Goal: Navigation & Orientation: Find specific page/section

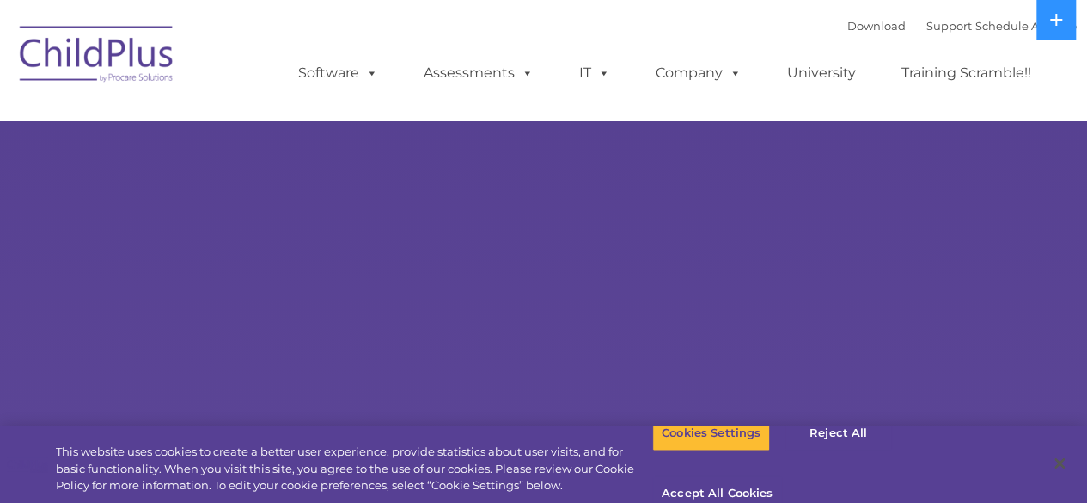
select select "MEDIUM"
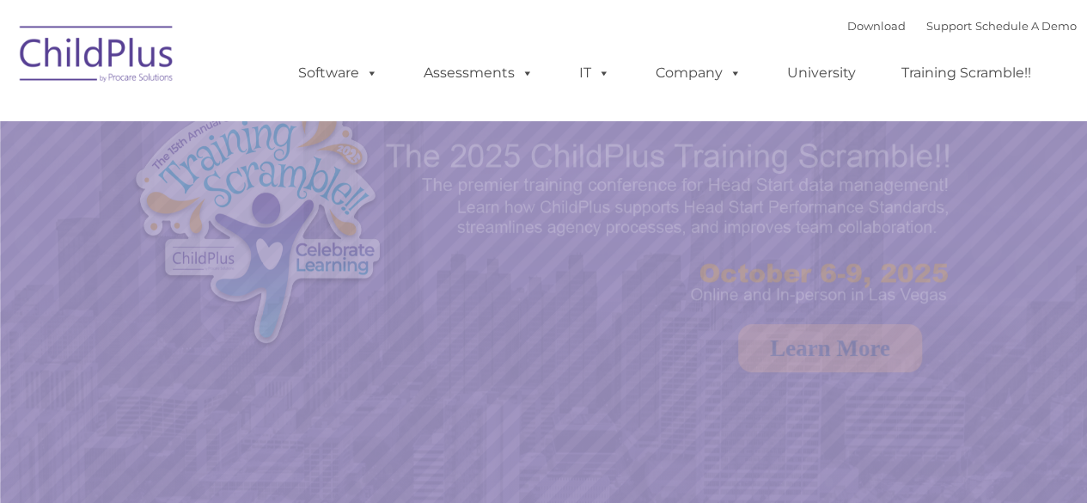
select select "MEDIUM"
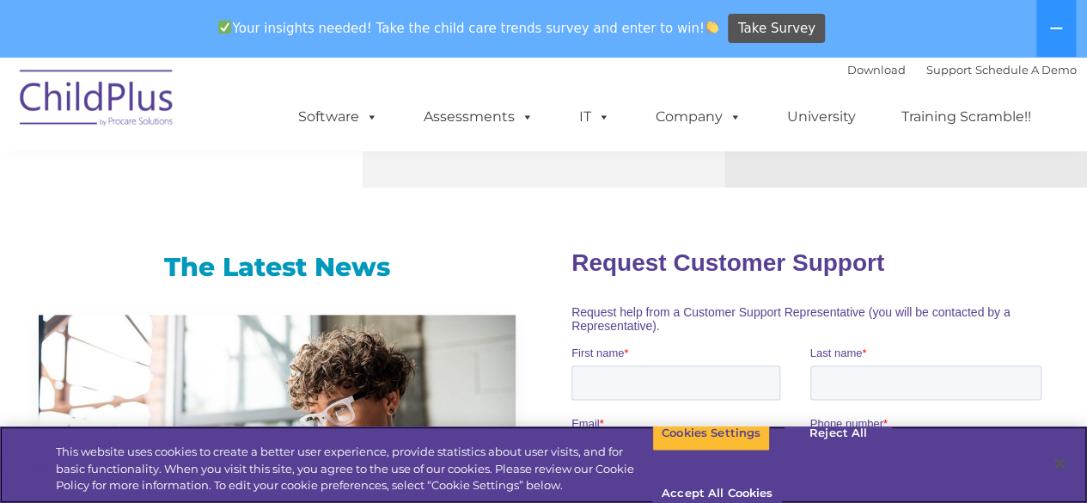
scroll to position [1047, 0]
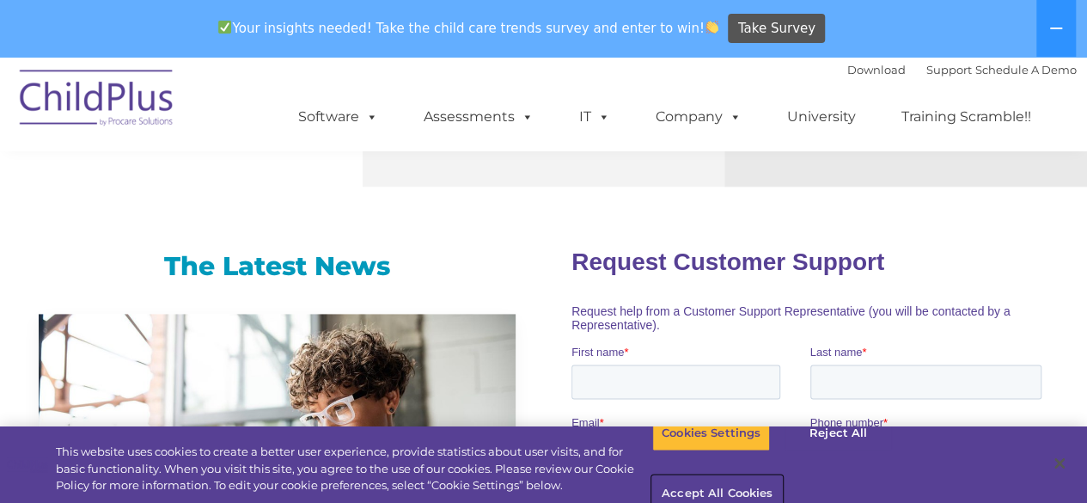
click at [782, 476] on button "Accept All Cookies" at bounding box center [717, 494] width 130 height 36
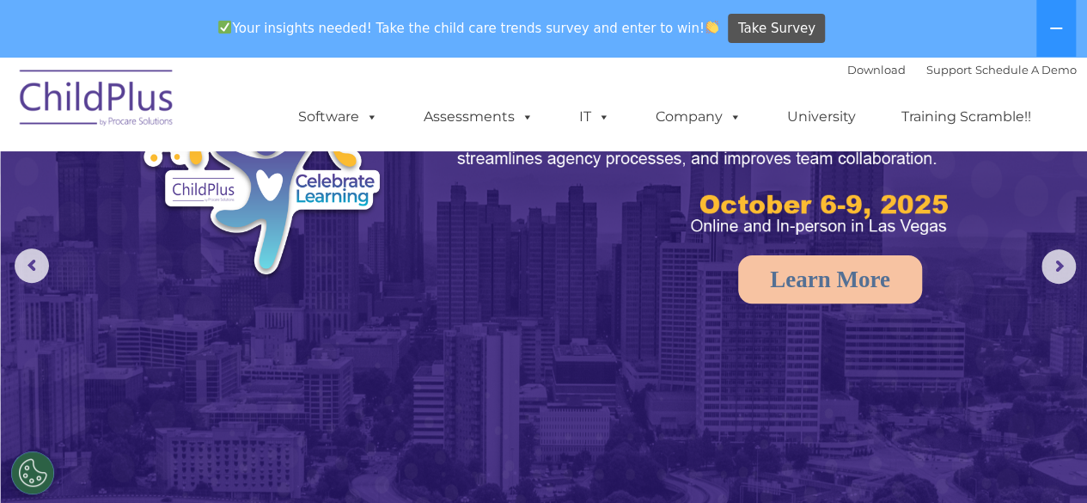
scroll to position [0, 0]
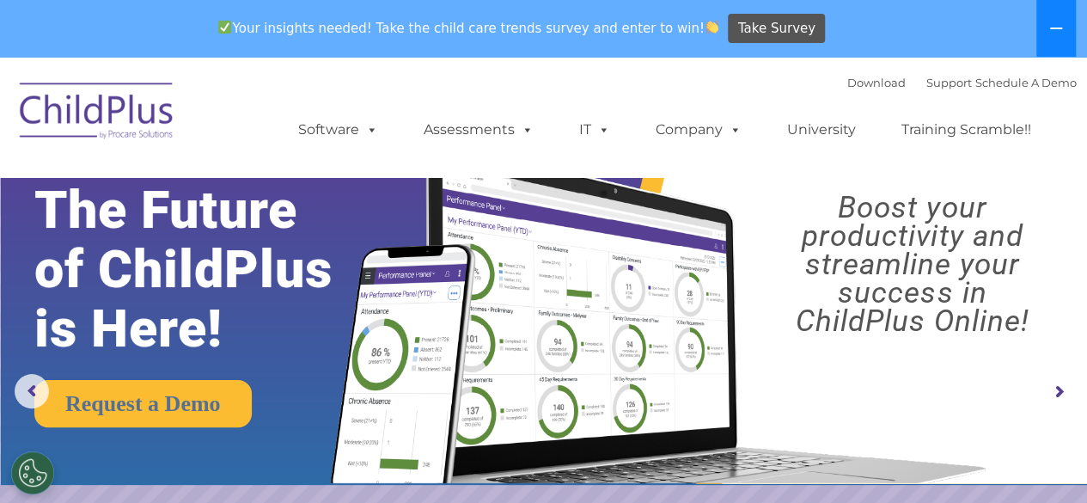
click at [1040, 36] on button at bounding box center [1056, 28] width 40 height 57
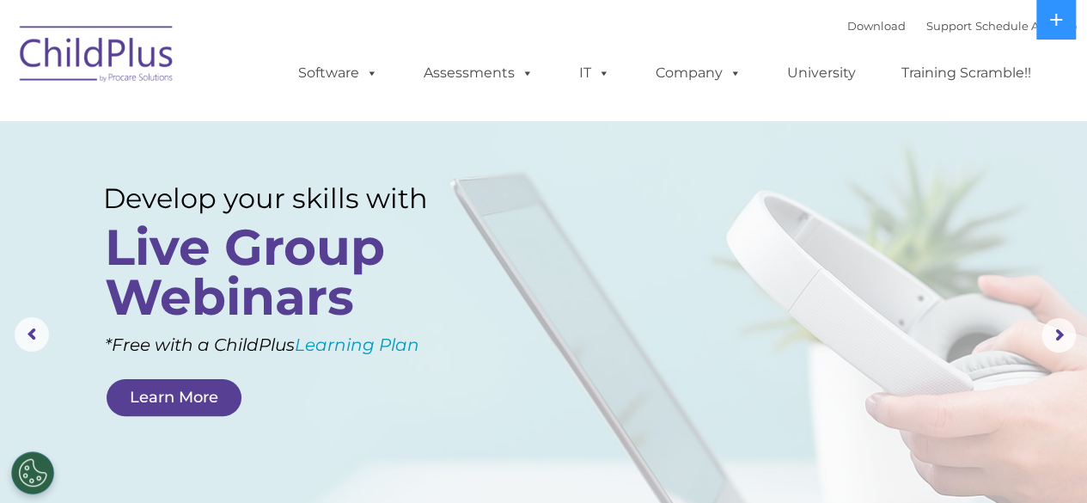
click at [146, 64] on img at bounding box center [97, 57] width 172 height 86
